Goal: Information Seeking & Learning: Learn about a topic

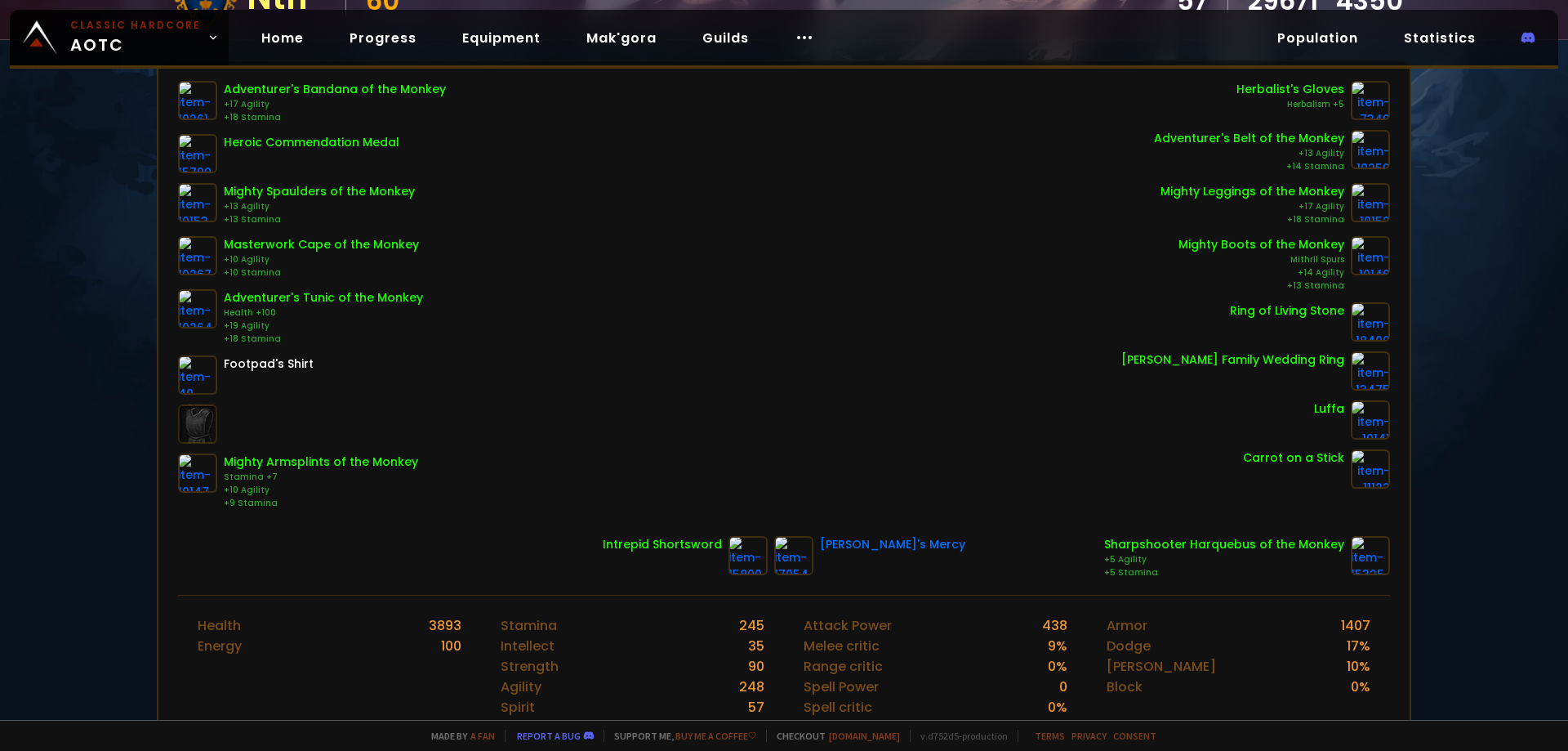
scroll to position [245, 0]
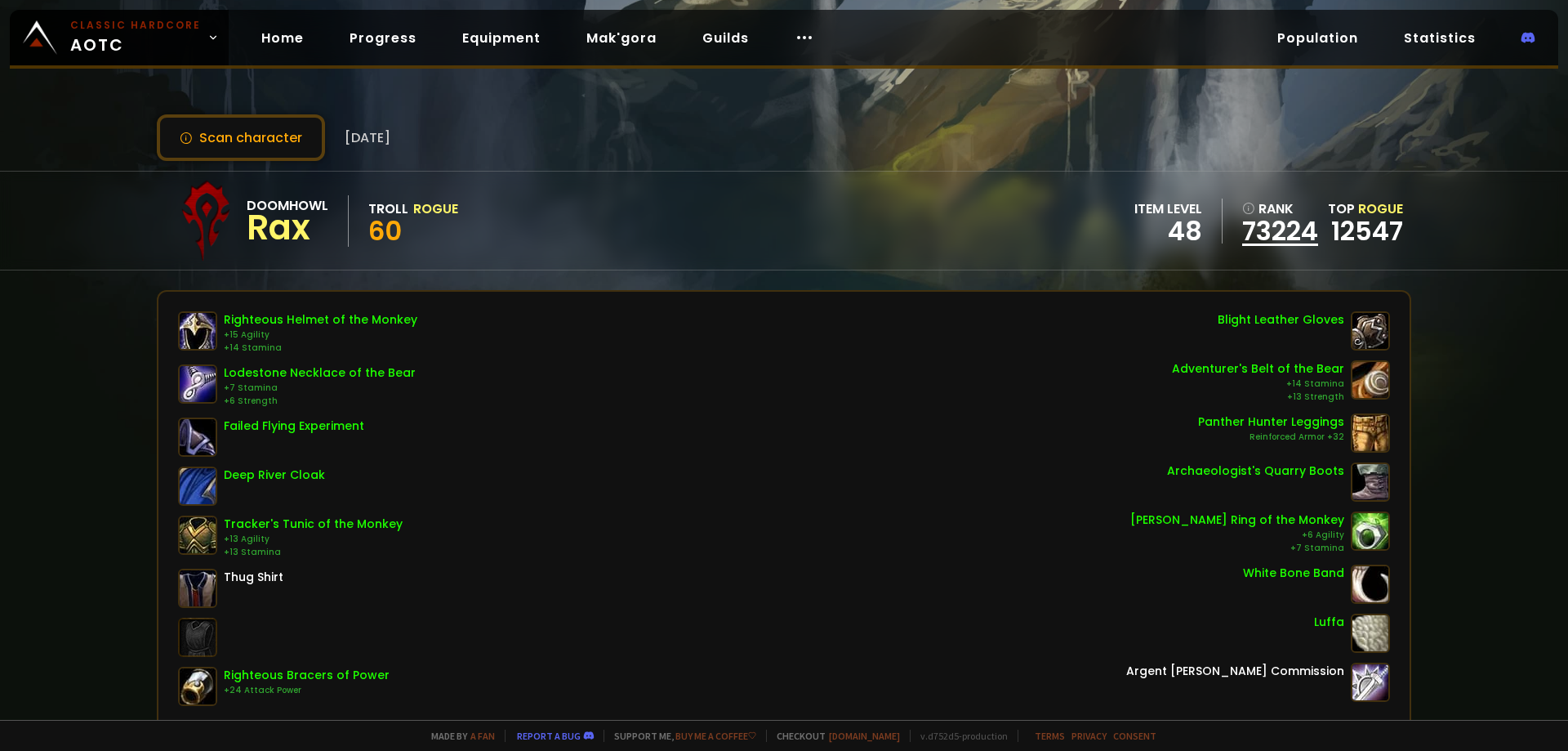
click at [1273, 225] on link "73224" at bounding box center [1280, 230] width 76 height 24
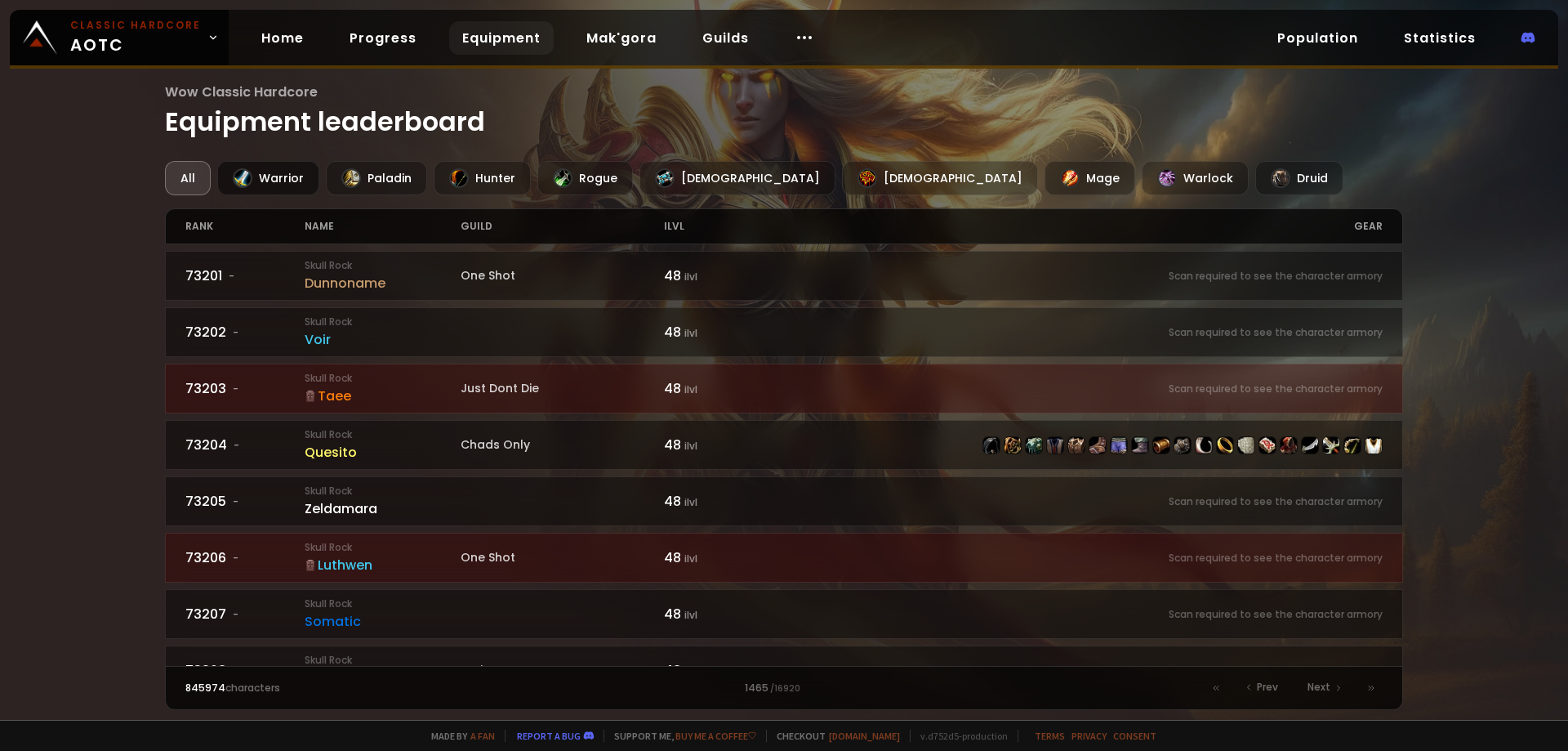
click at [287, 168] on div "Warrior" at bounding box center [268, 178] width 102 height 34
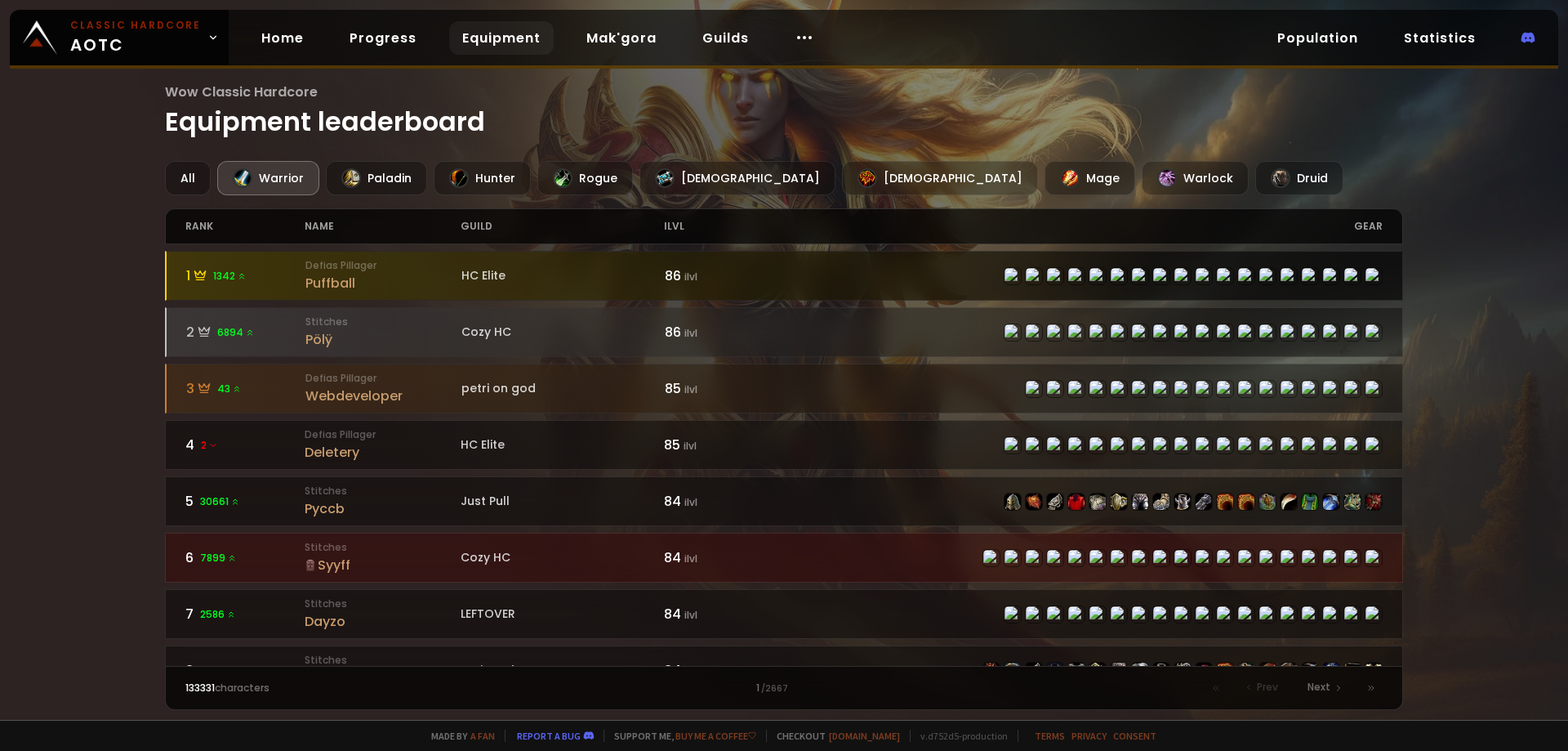
click at [330, 283] on div "Puffball" at bounding box center [383, 282] width 156 height 20
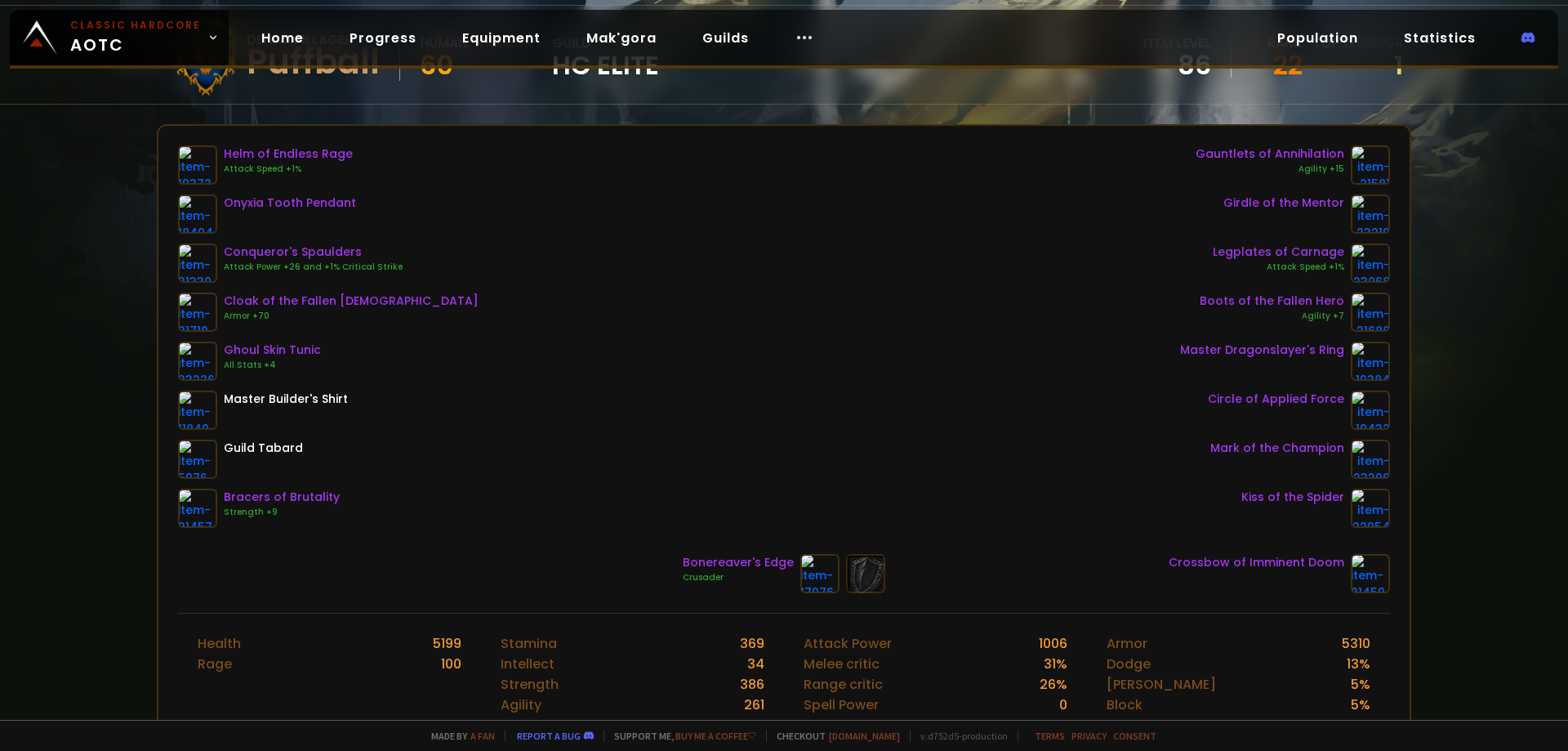
scroll to position [163, 0]
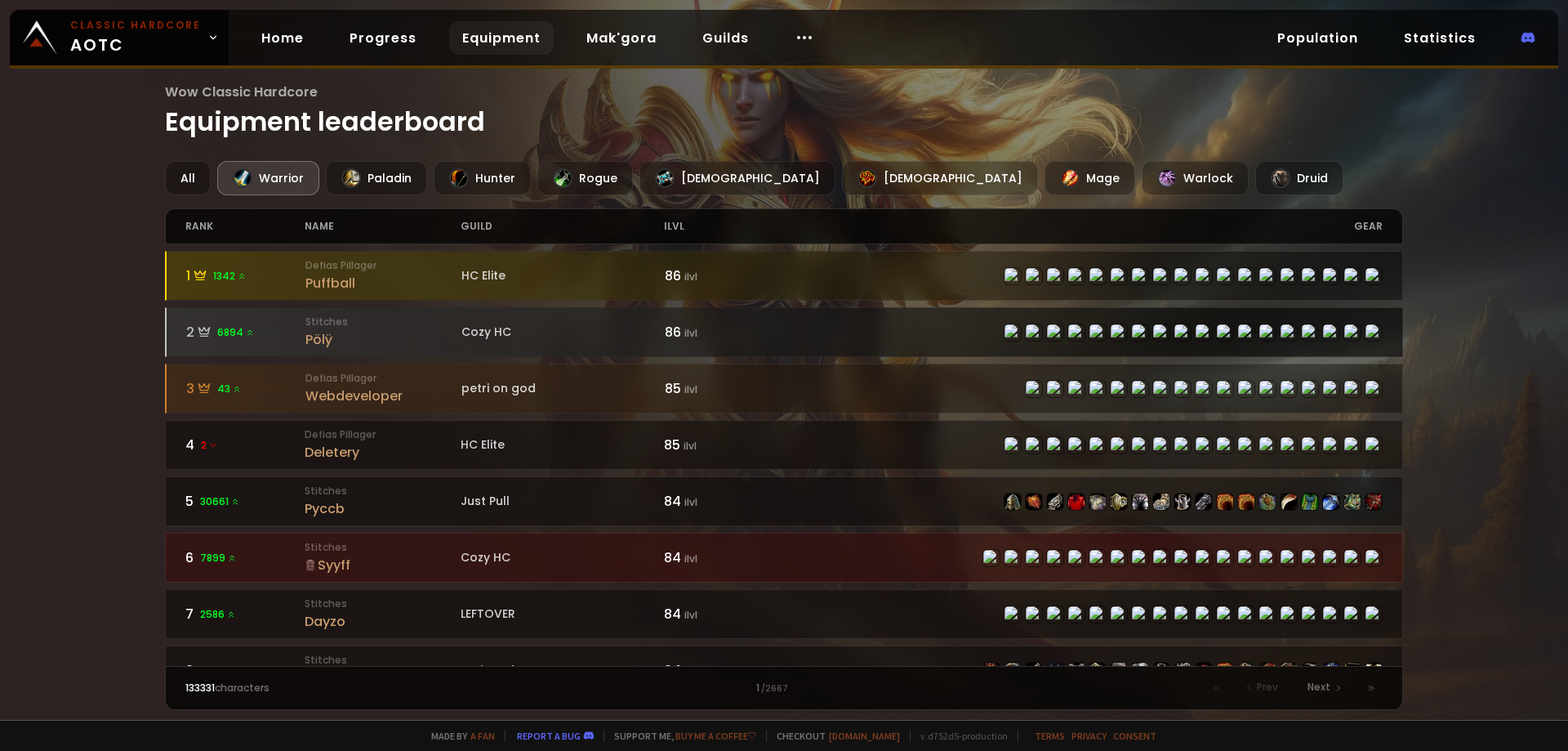
click at [318, 336] on div "Pölÿ" at bounding box center [383, 339] width 156 height 20
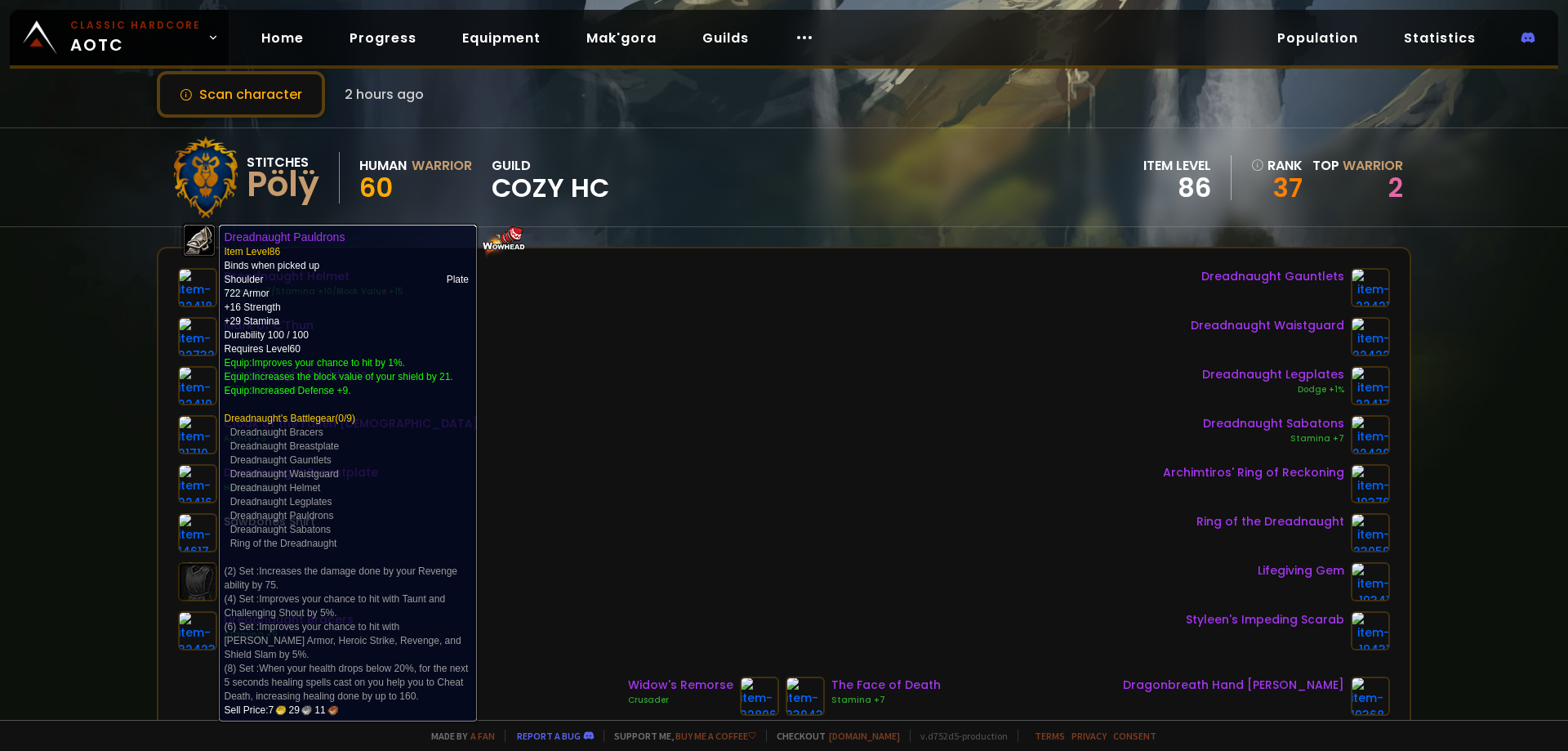
scroll to position [81, 0]
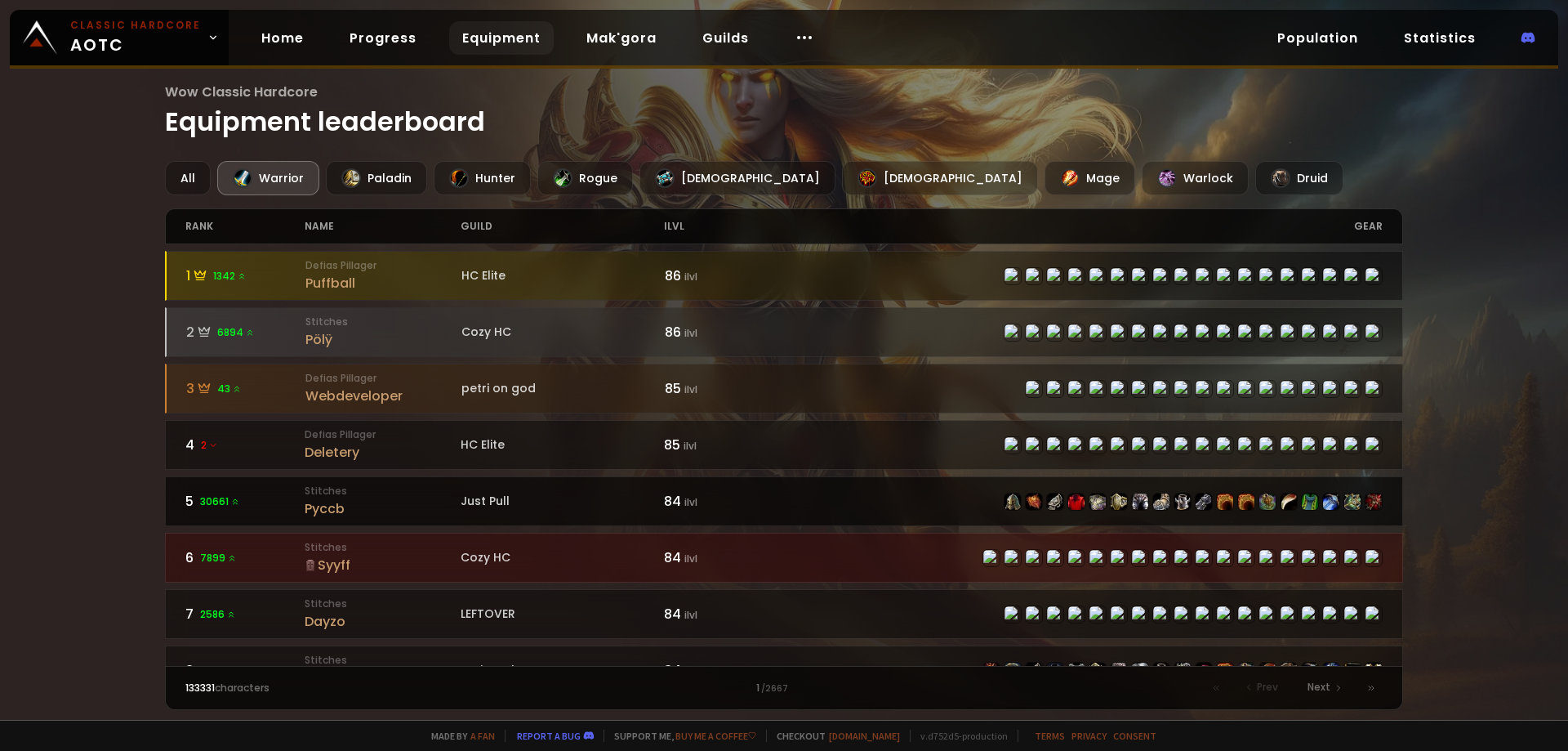
click at [321, 507] on div "Pyccb" at bounding box center [382, 508] width 156 height 20
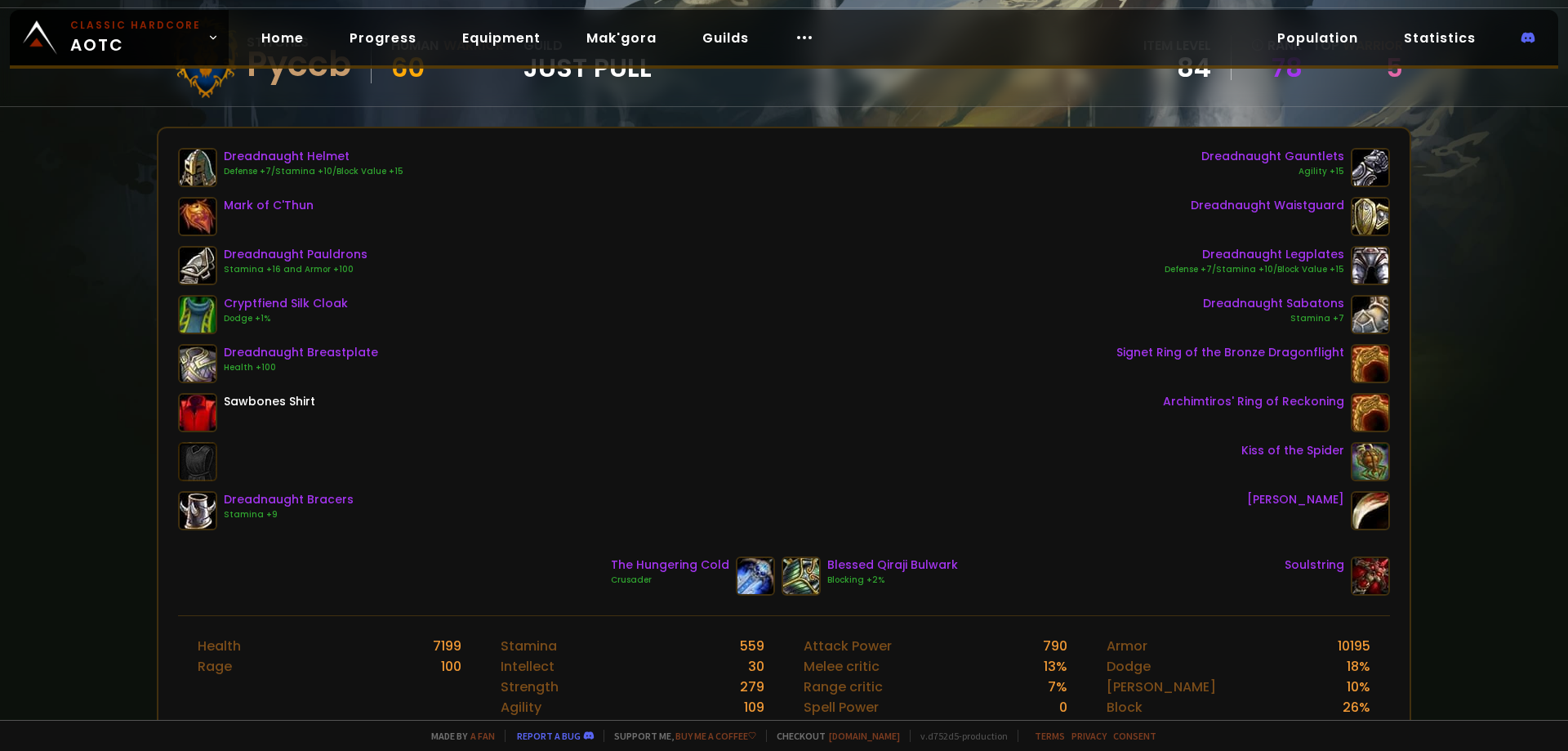
scroll to position [327, 0]
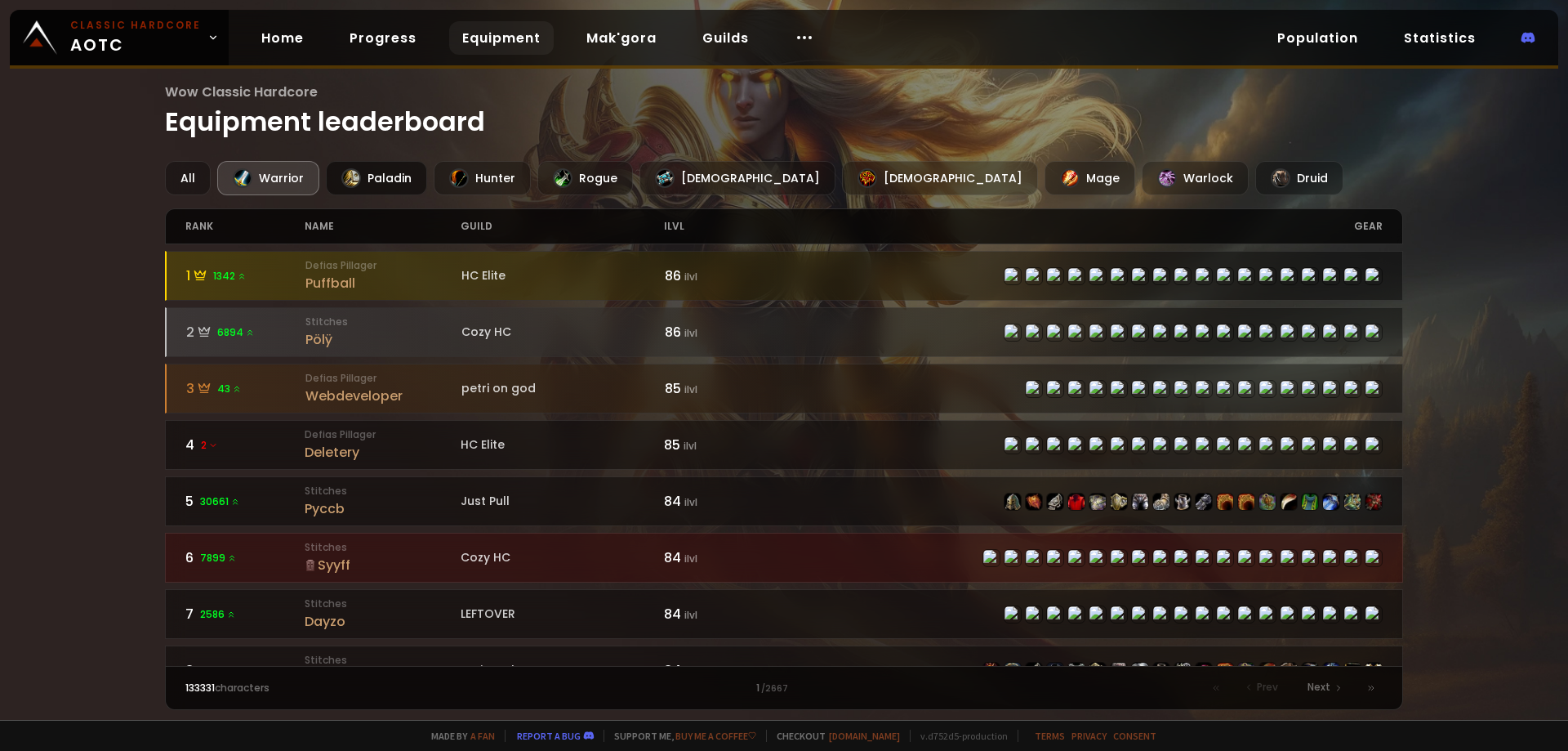
click at [388, 178] on div "Paladin" at bounding box center [376, 178] width 101 height 34
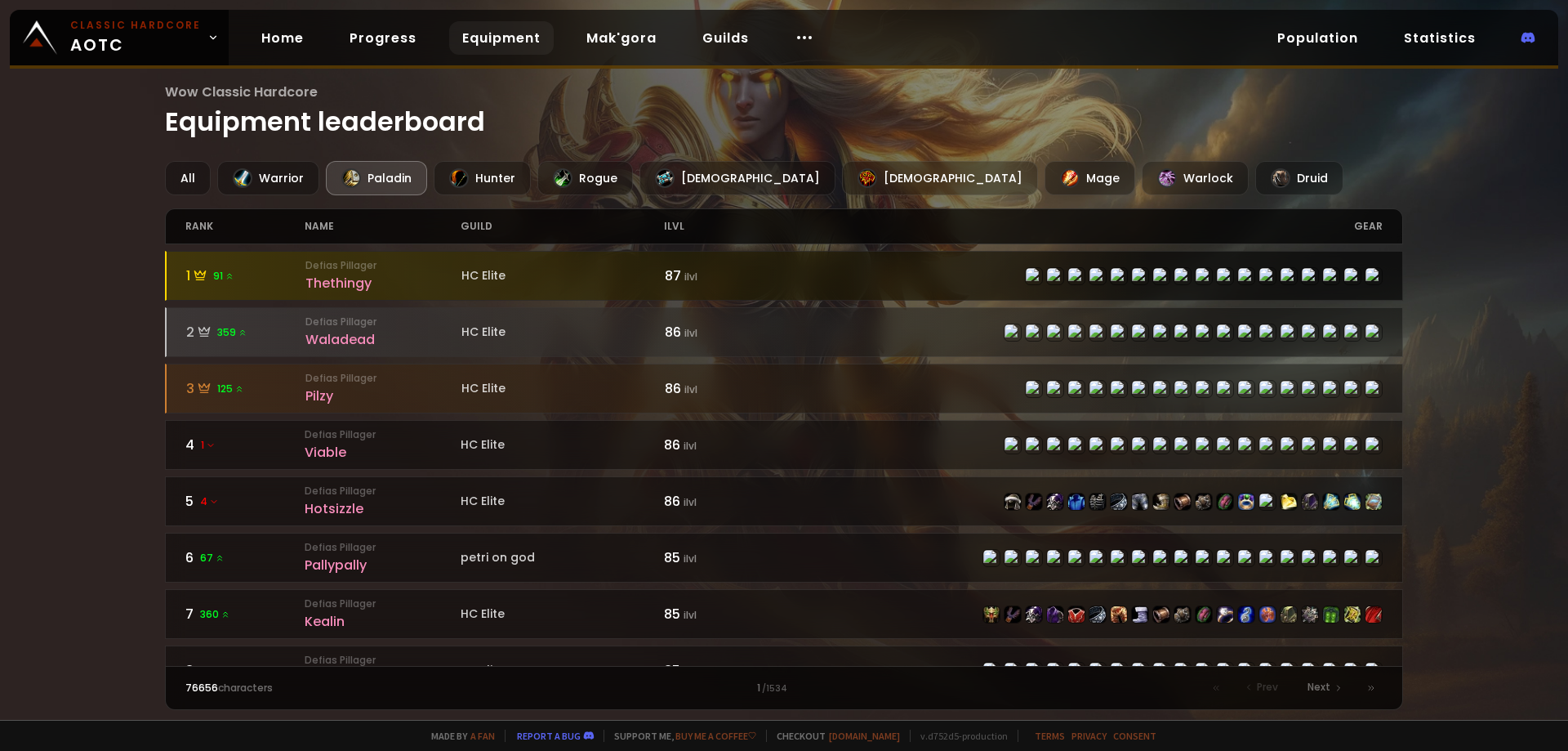
click at [343, 273] on div "Thethingy" at bounding box center [383, 282] width 156 height 20
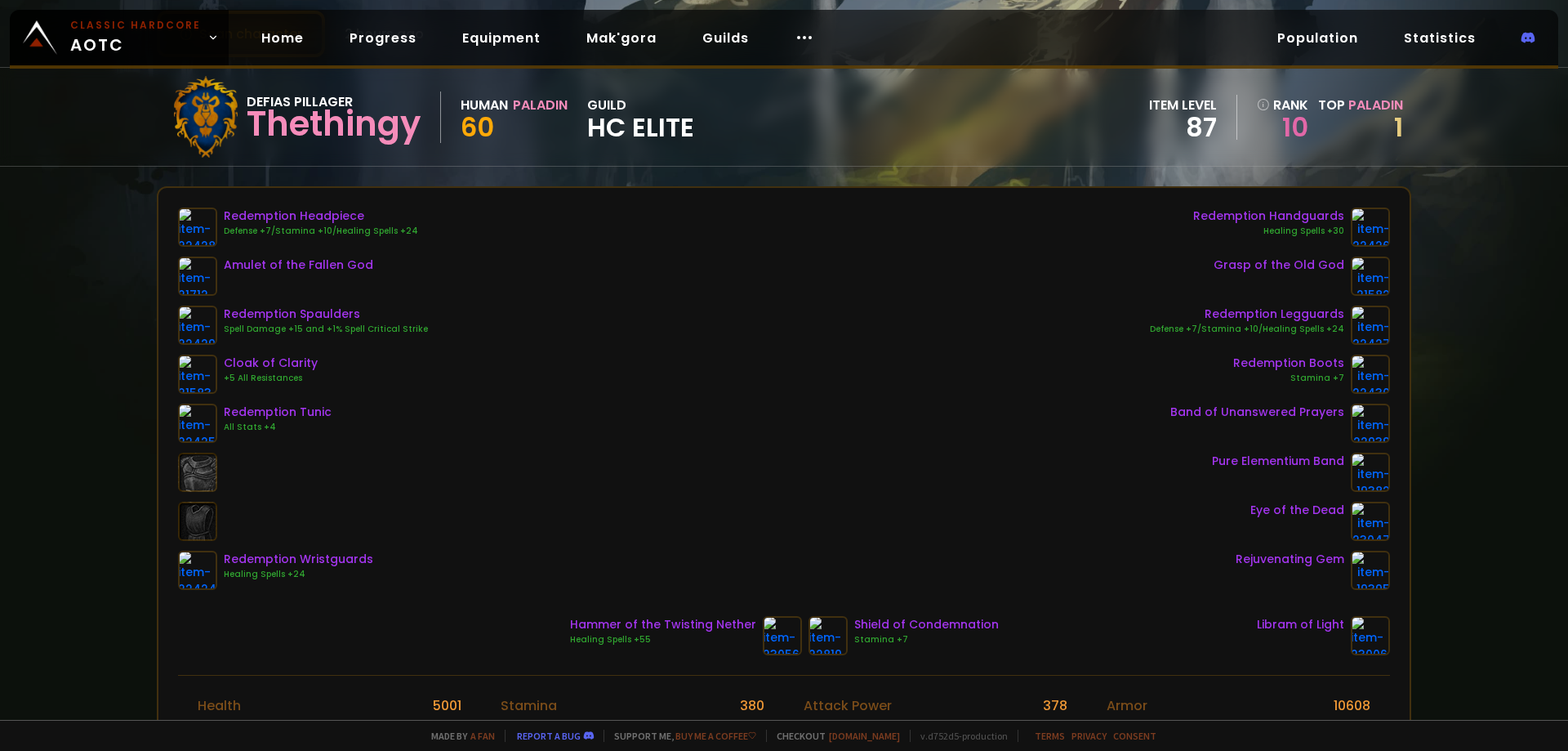
scroll to position [81, 0]
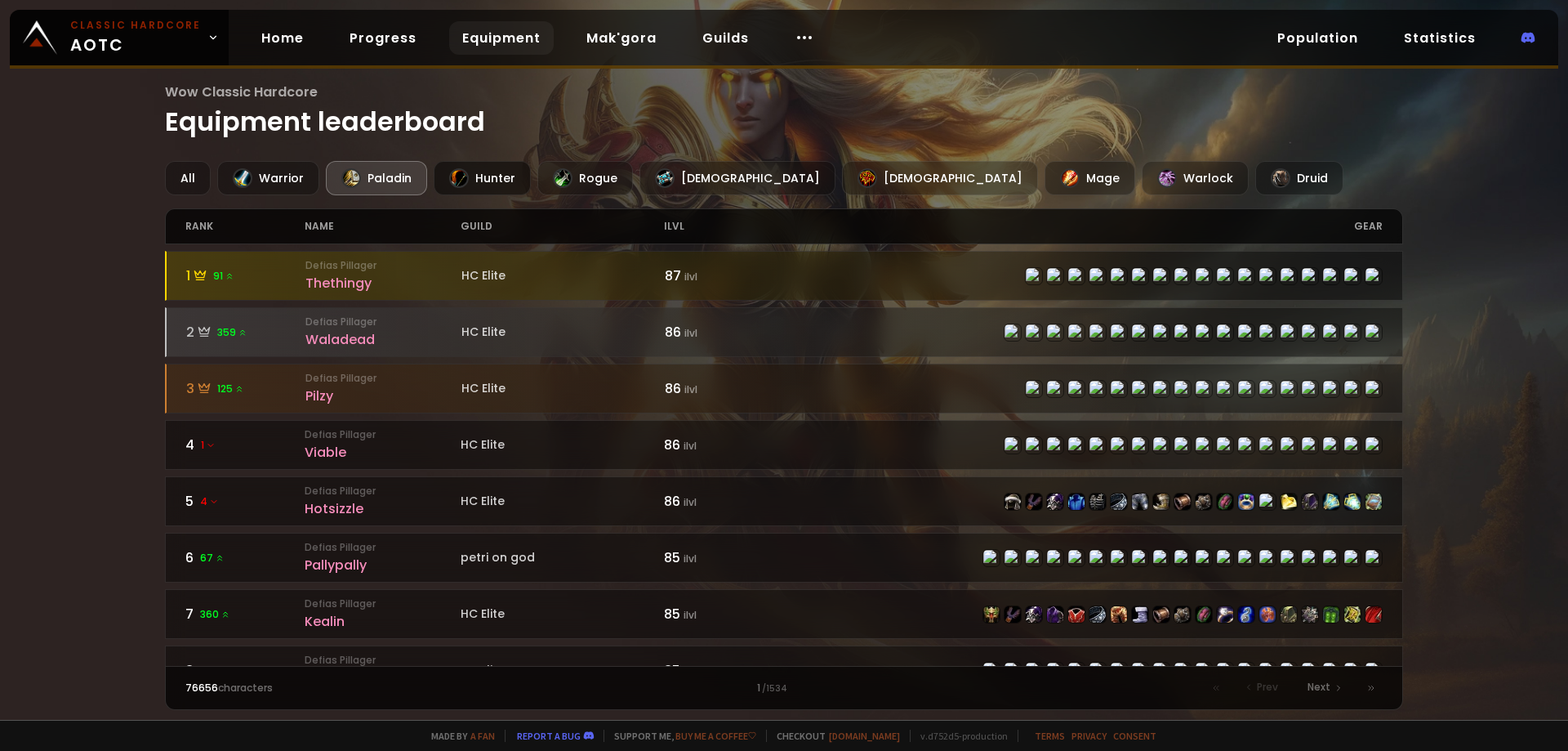
click at [483, 184] on div "Hunter" at bounding box center [482, 178] width 97 height 34
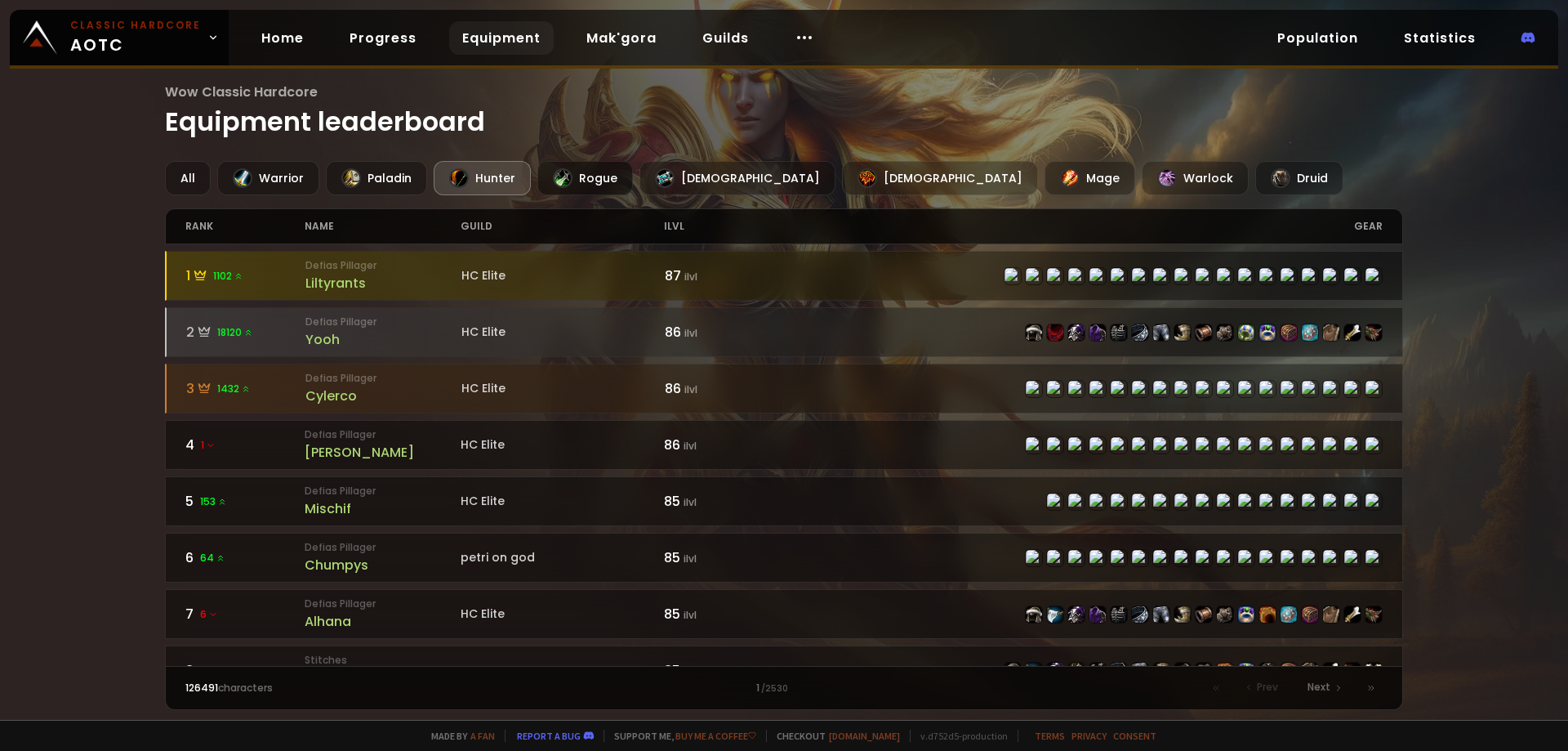
click at [565, 183] on div at bounding box center [562, 178] width 19 height 19
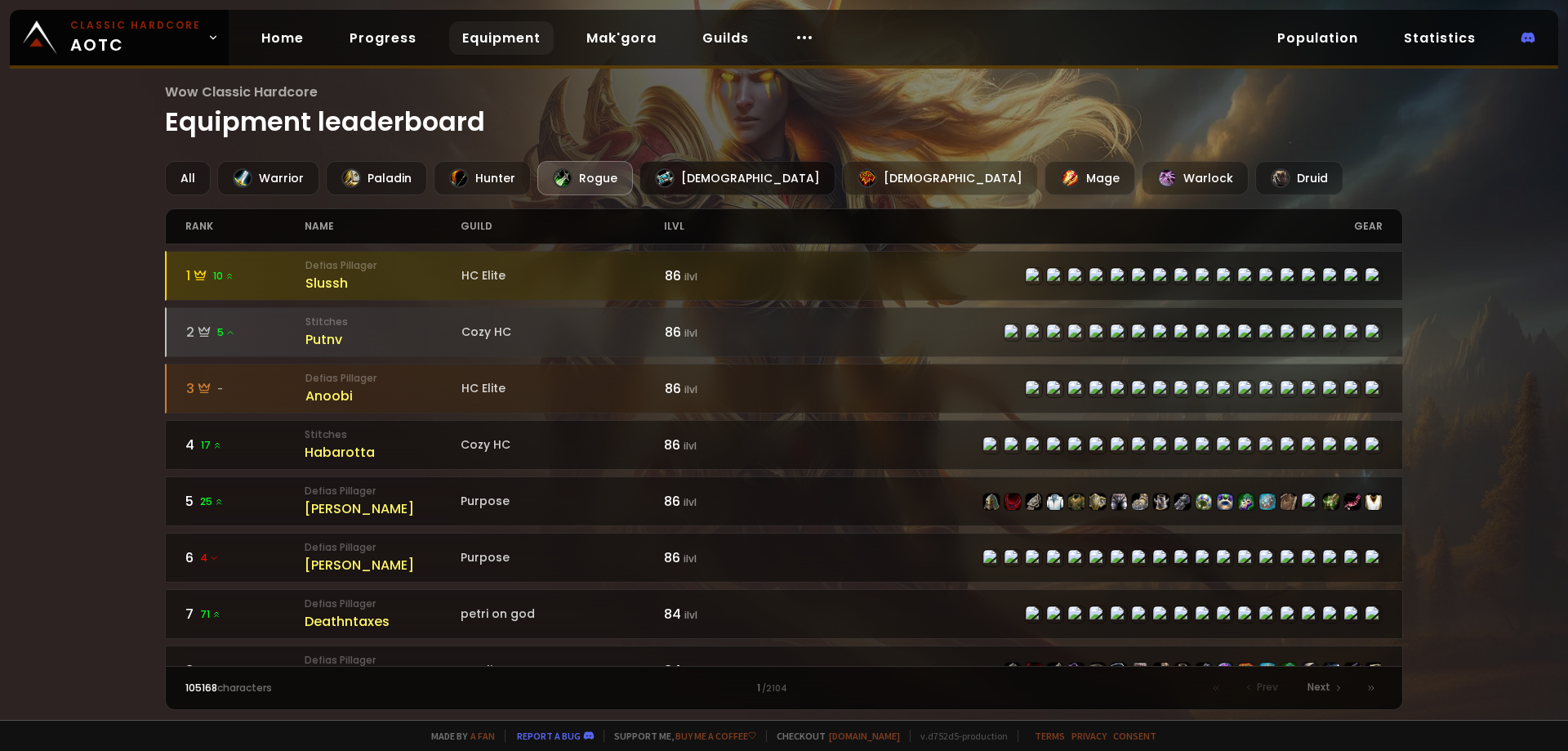
click at [656, 183] on div at bounding box center [665, 178] width 19 height 19
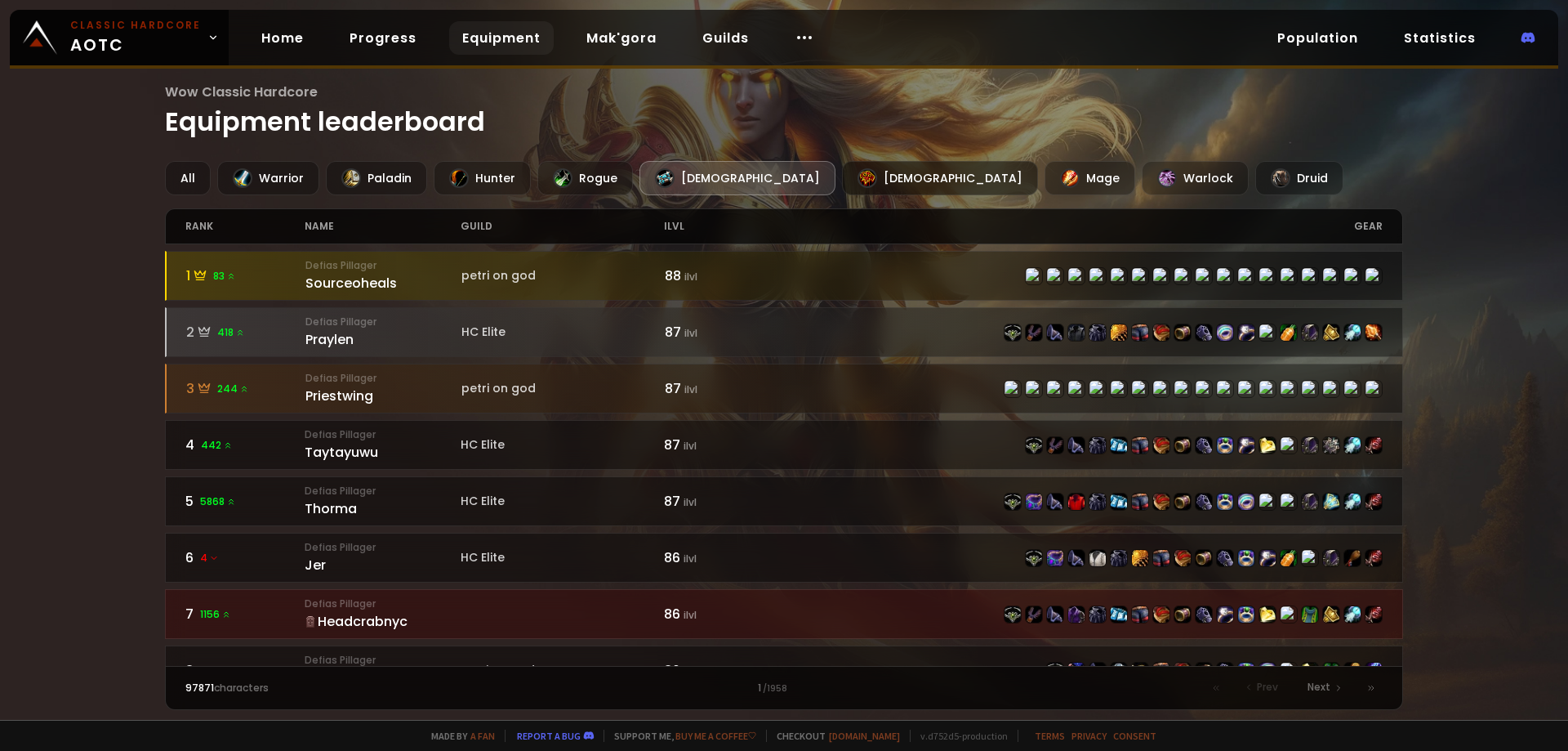
click at [842, 177] on div "Shaman" at bounding box center [940, 178] width 196 height 34
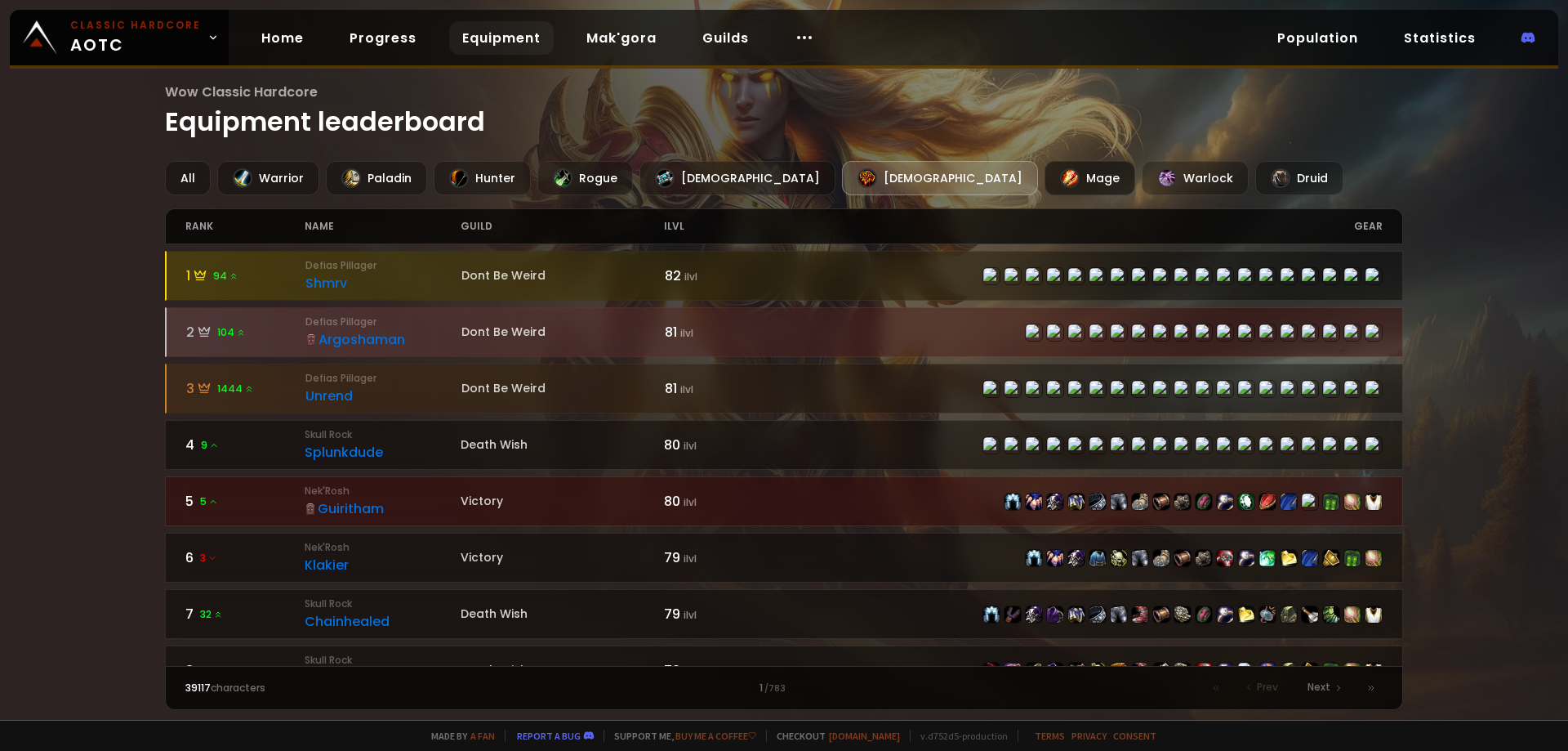
click at [1044, 175] on div "Mage" at bounding box center [1089, 178] width 91 height 34
